Goal: Find specific page/section: Find specific page/section

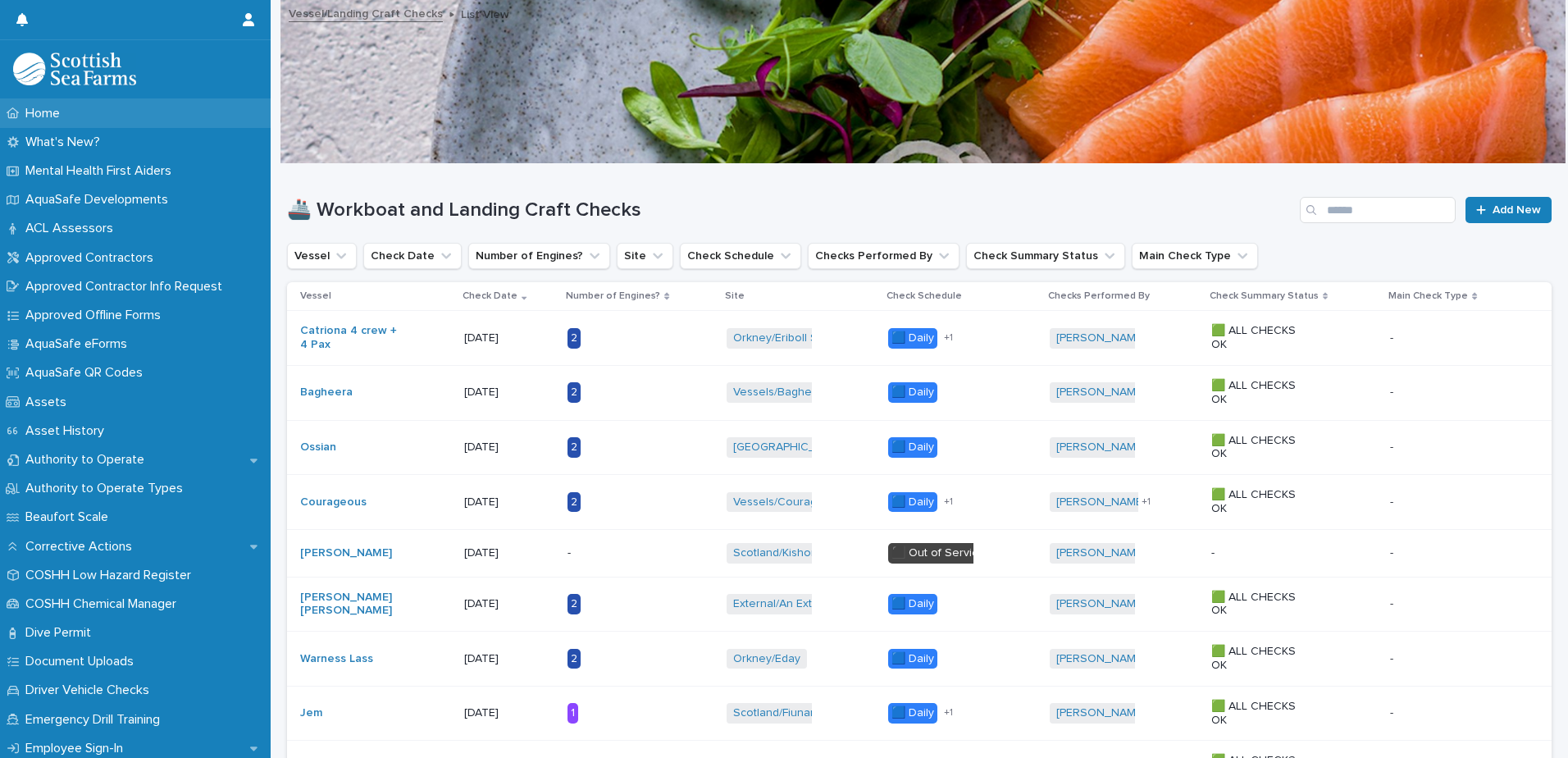
click at [58, 116] on p "Home" at bounding box center [45, 113] width 54 height 16
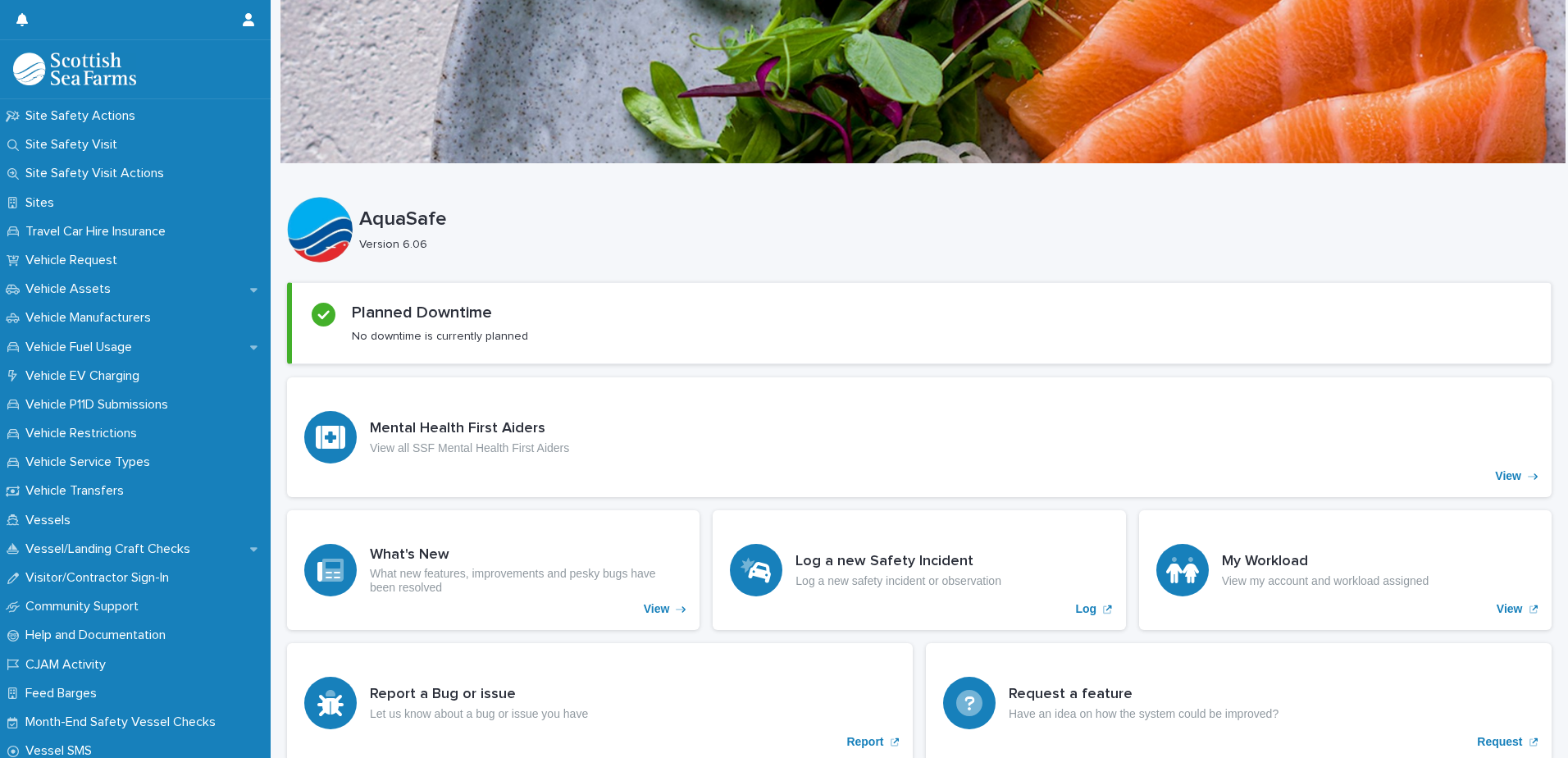
scroll to position [1233, 0]
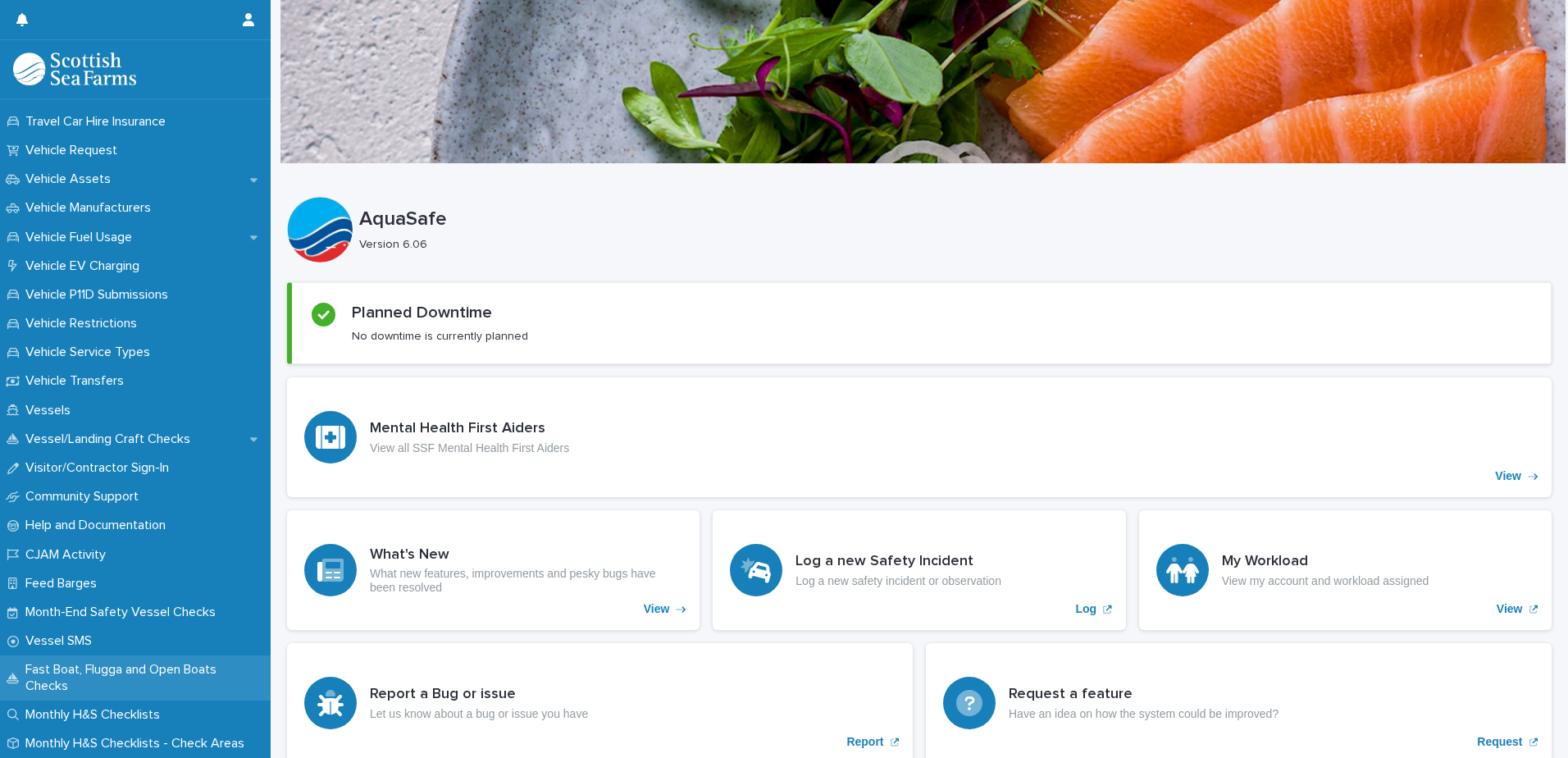
click at [136, 657] on div "Fast Boat, Flugga and Open Boats Checks" at bounding box center [135, 678] width 270 height 45
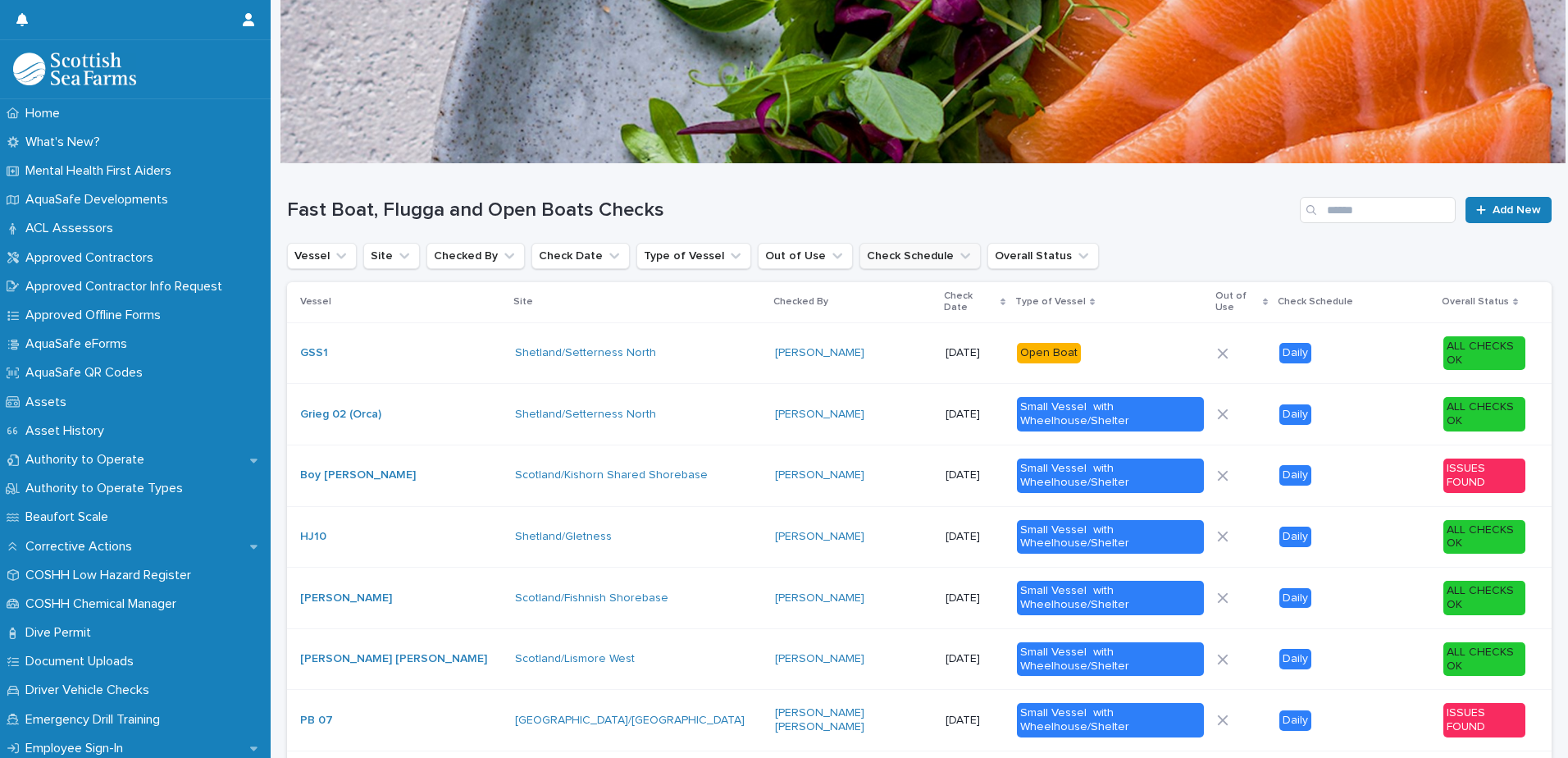
click at [957, 254] on icon "Check Schedule" at bounding box center [965, 256] width 17 height 17
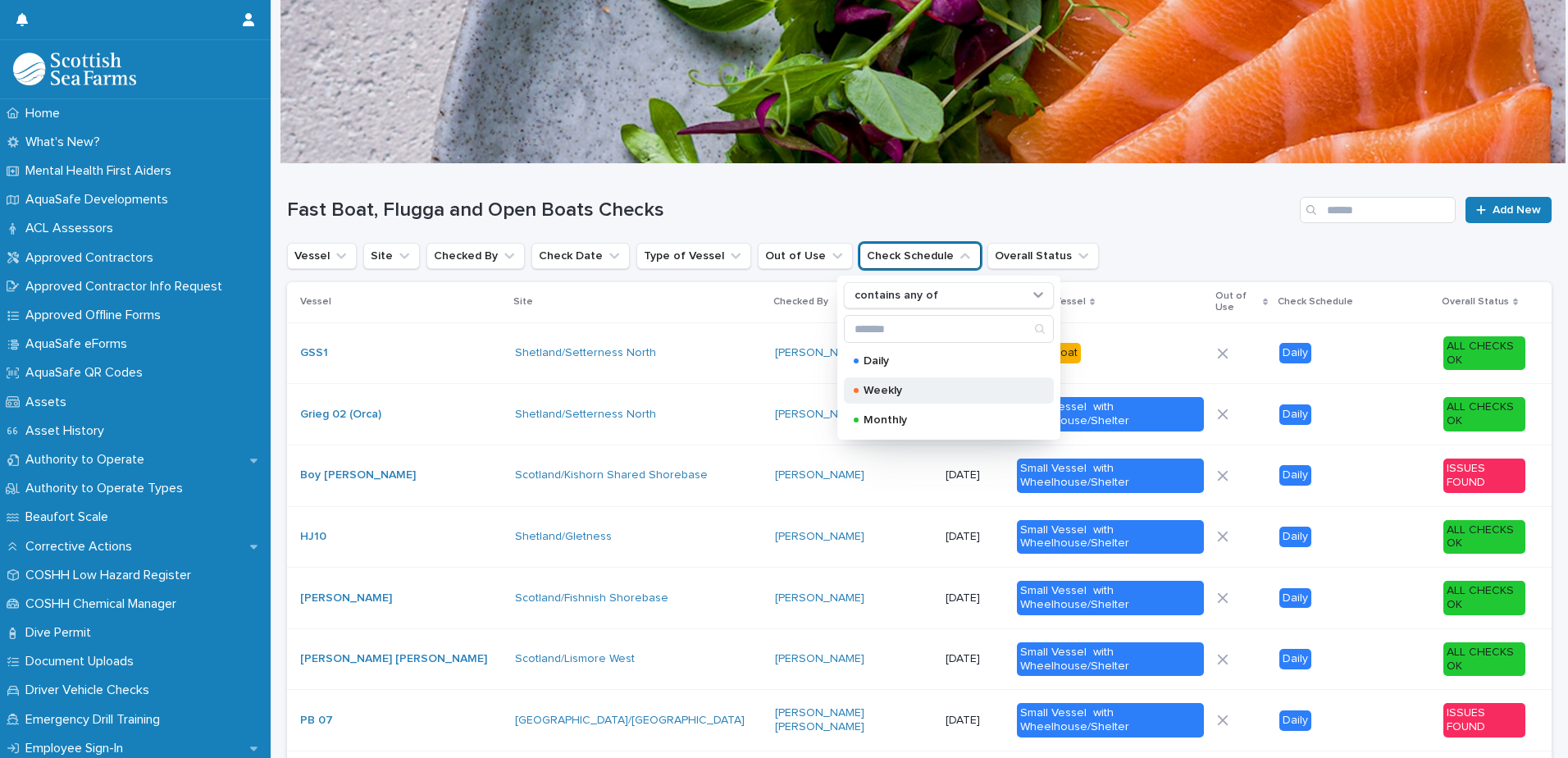
click at [892, 388] on p "Weekly" at bounding box center [945, 391] width 164 height 12
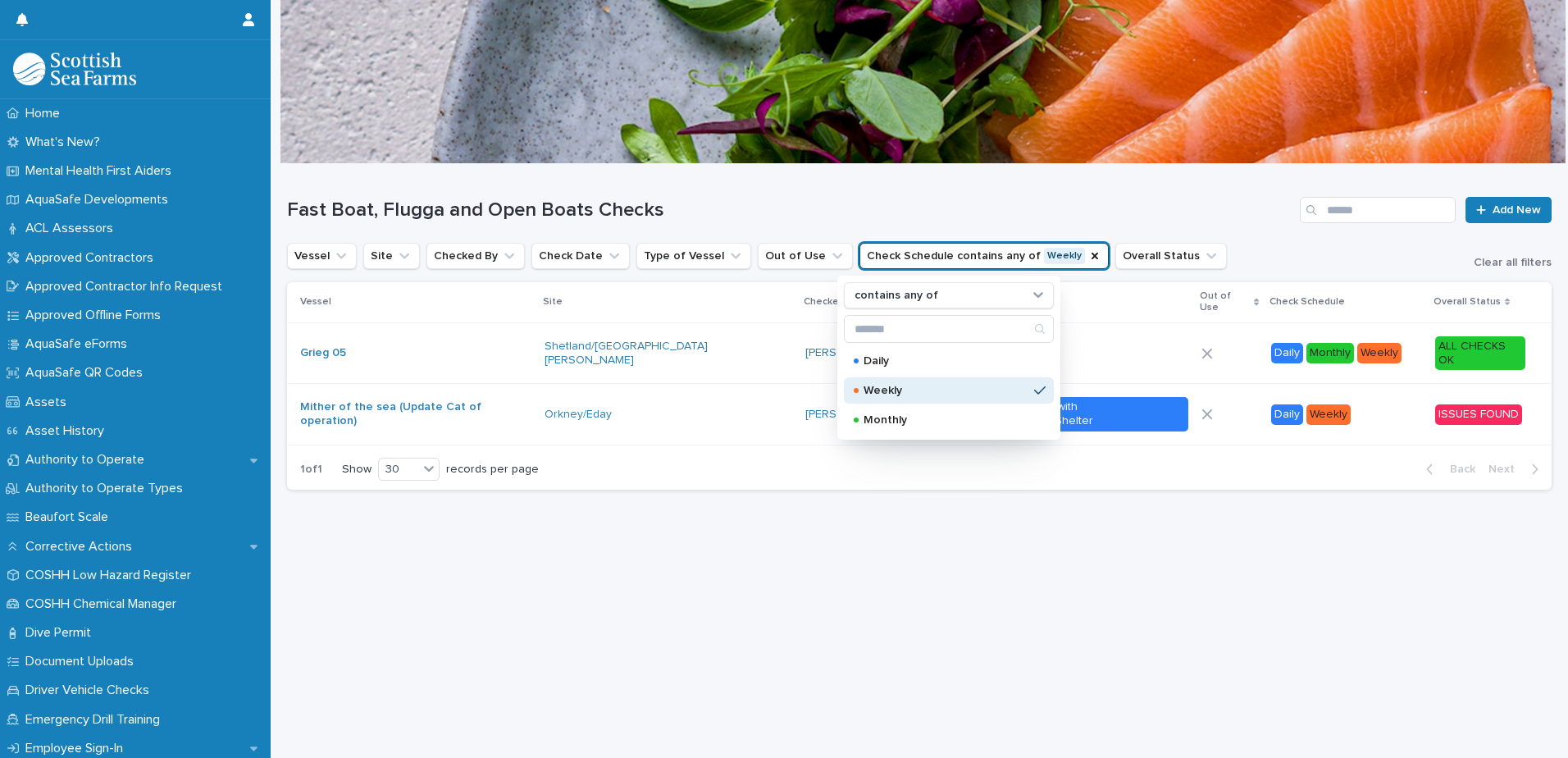
click at [918, 158] on div at bounding box center [923, 81] width 1285 height 164
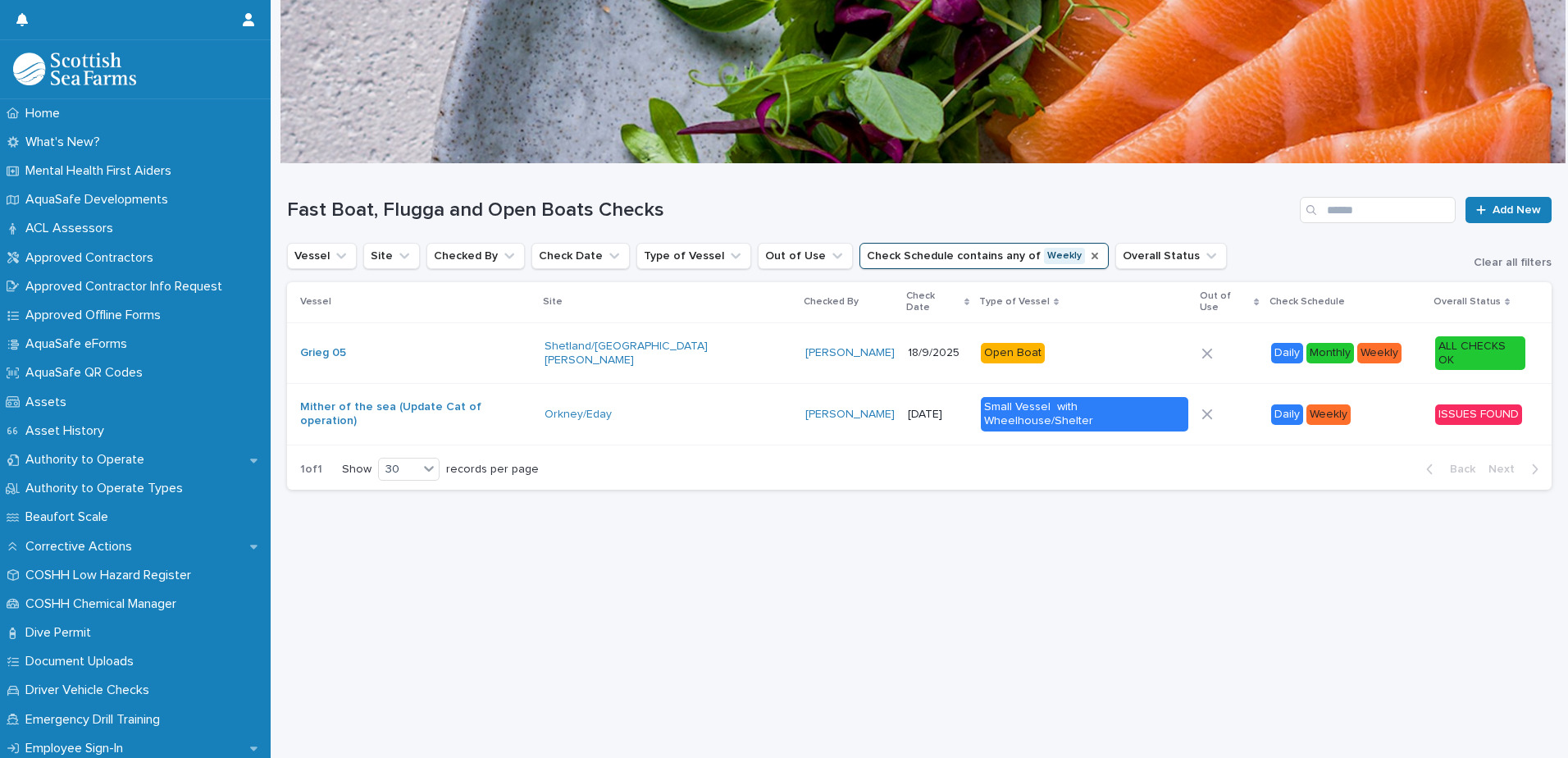
click at [1088, 252] on icon "Check Schedule" at bounding box center [1095, 256] width 13 height 13
